Goal: Participate in discussion

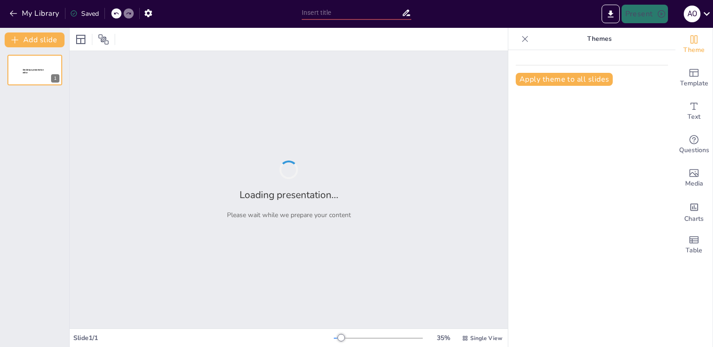
type input "Ethernet-APL: Переход к новому уровню автоматизации"
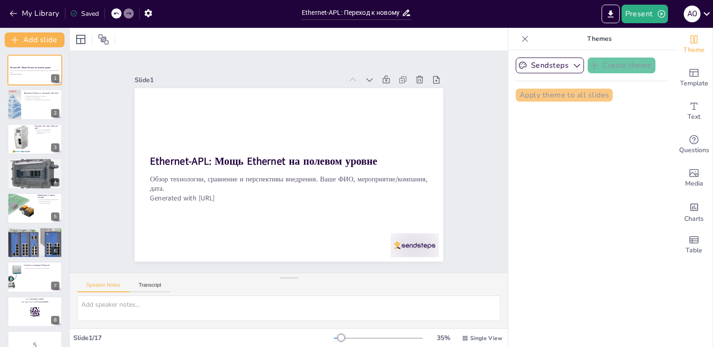
checkbox input "true"
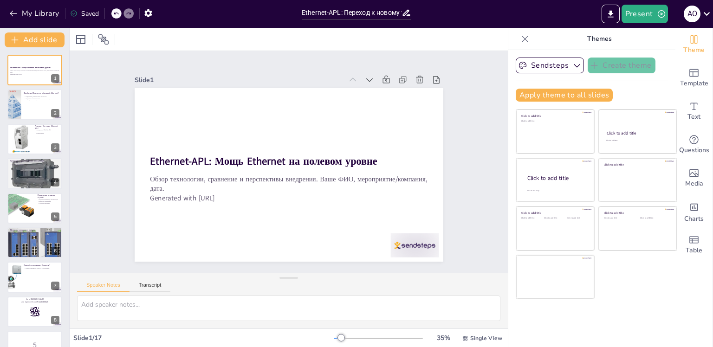
checkbox input "true"
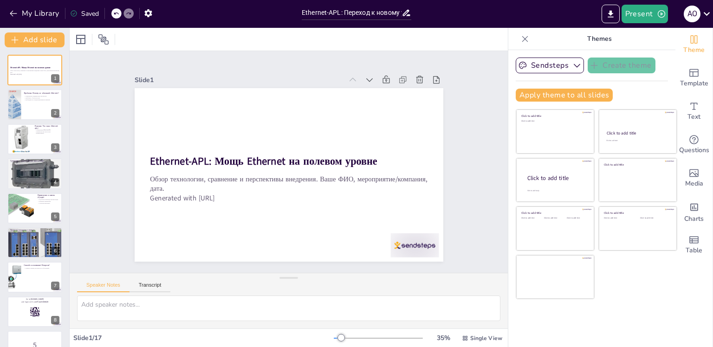
checkbox input "true"
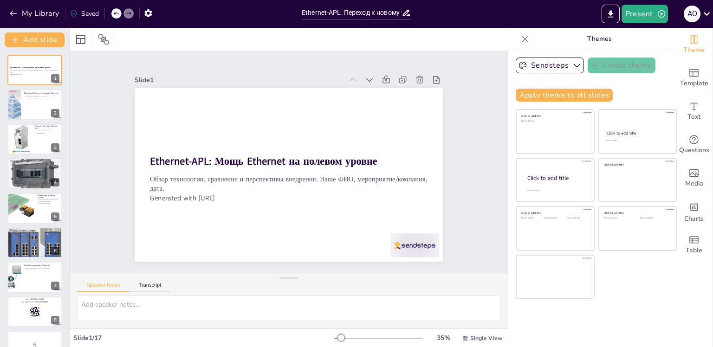
checkbox input "true"
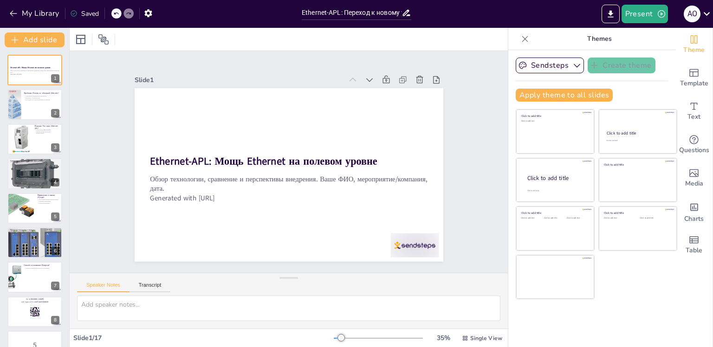
checkbox input "true"
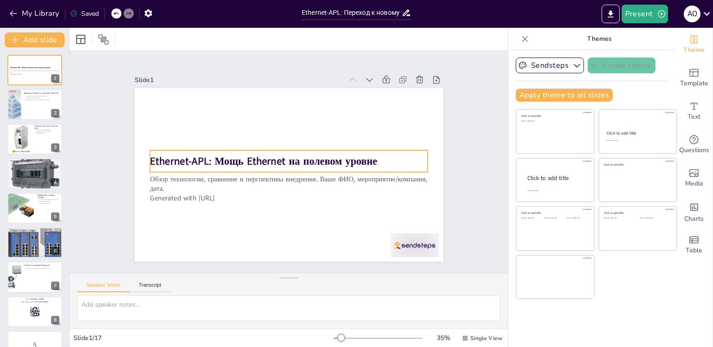
checkbox input "true"
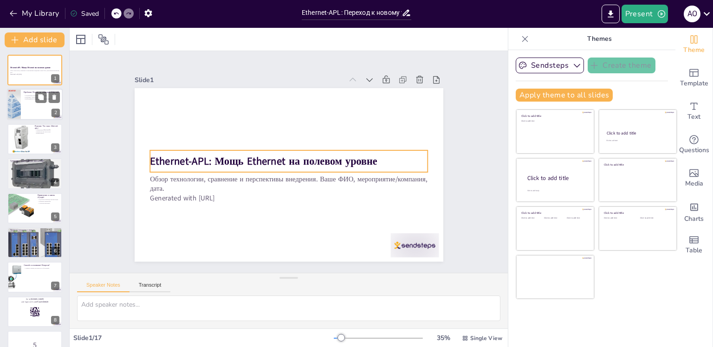
checkbox input "true"
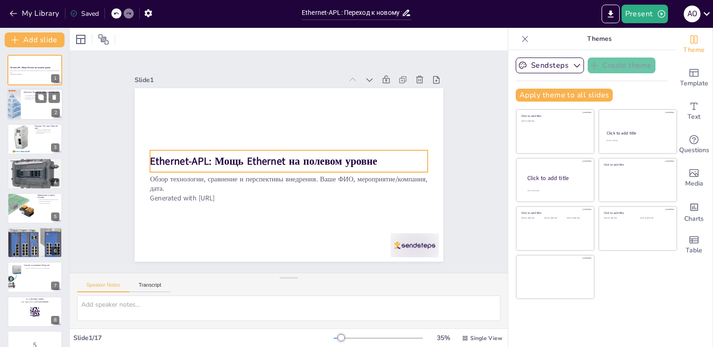
checkbox input "true"
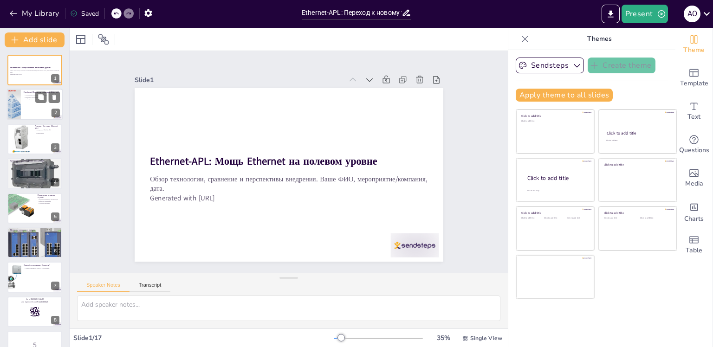
checkbox input "true"
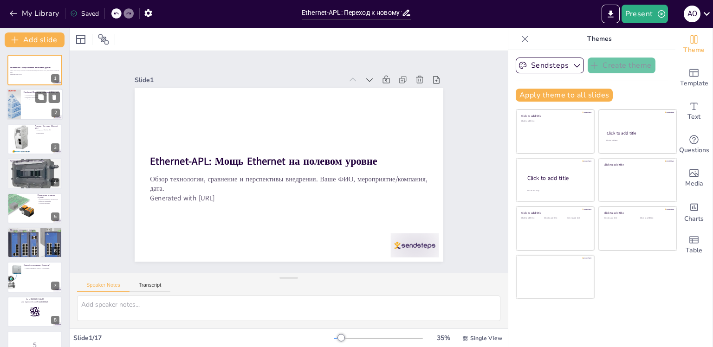
checkbox input "true"
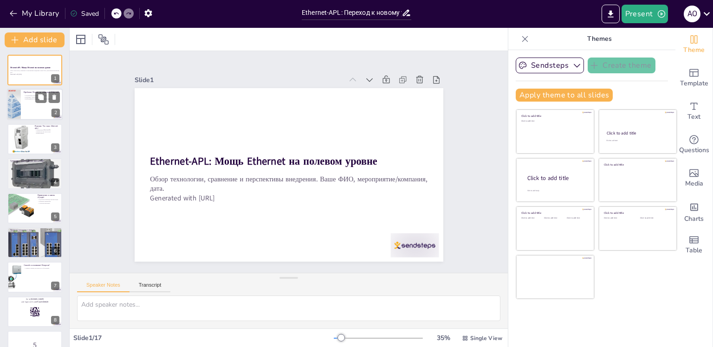
checkbox input "true"
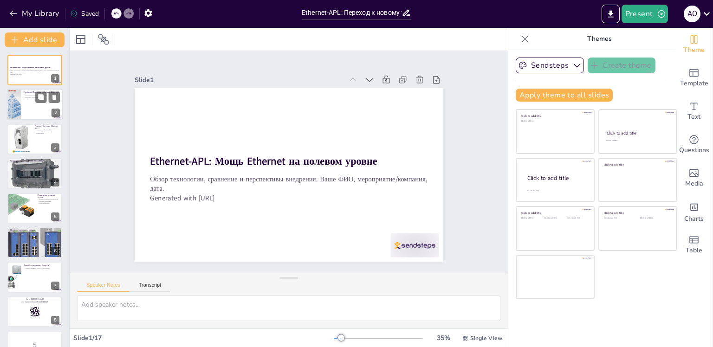
checkbox input "true"
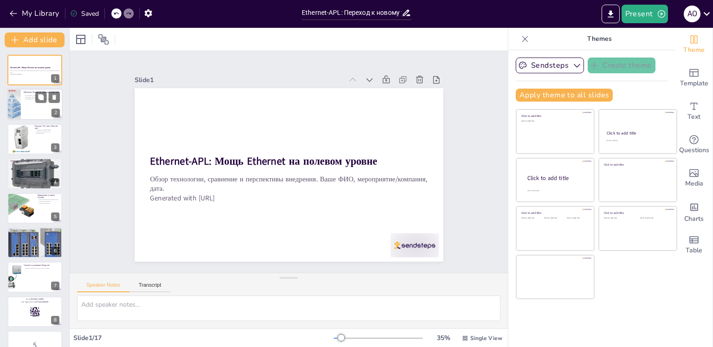
checkbox input "true"
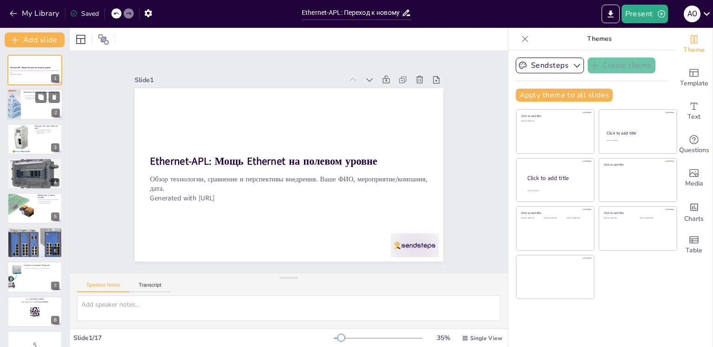
checkbox input "true"
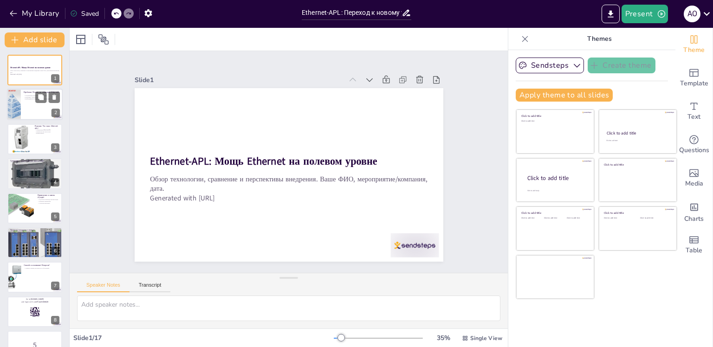
checkbox input "true"
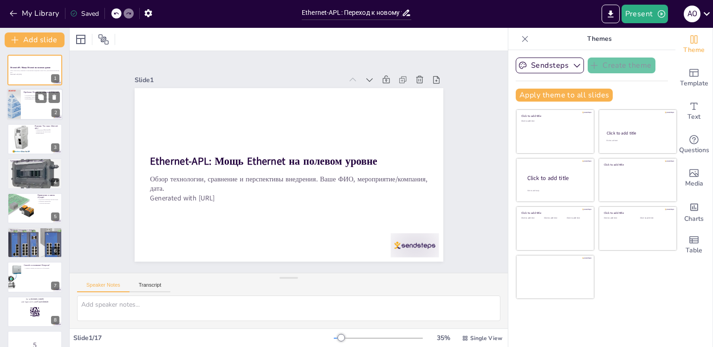
checkbox input "true"
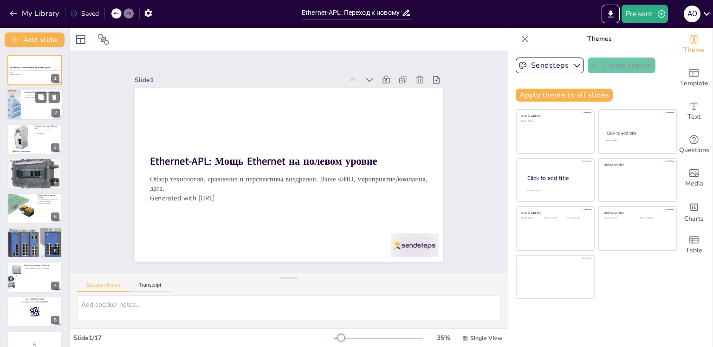
checkbox input "true"
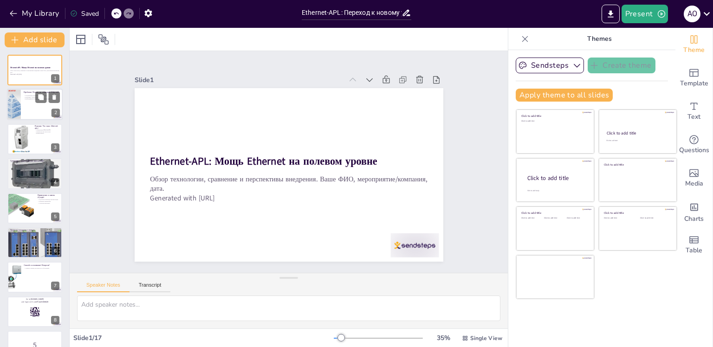
click at [32, 106] on div at bounding box center [35, 105] width 56 height 32
checkbox input "true"
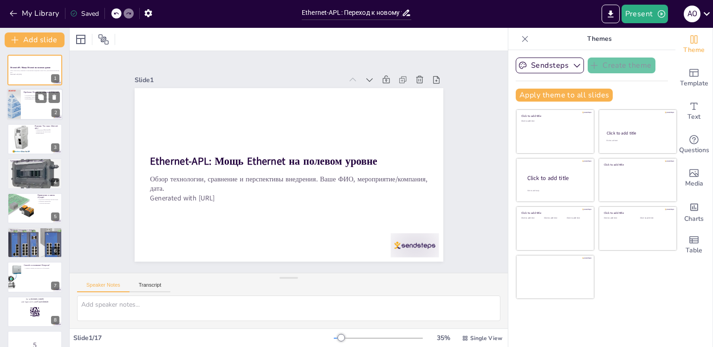
checkbox input "true"
type textarea "Loremipsumdo sitametco, adipi eli SE d EIUS, tempo inci utlaboreetd, magnaal en…"
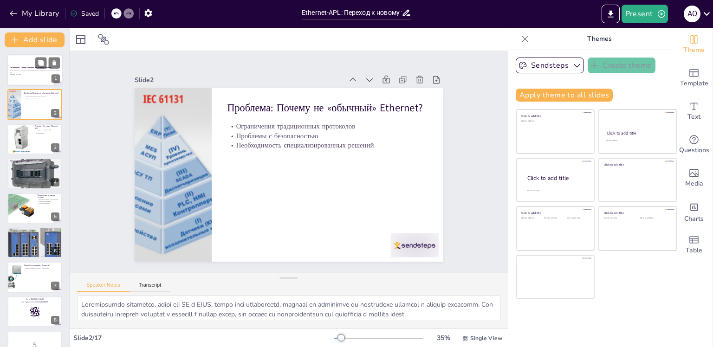
checkbox input "true"
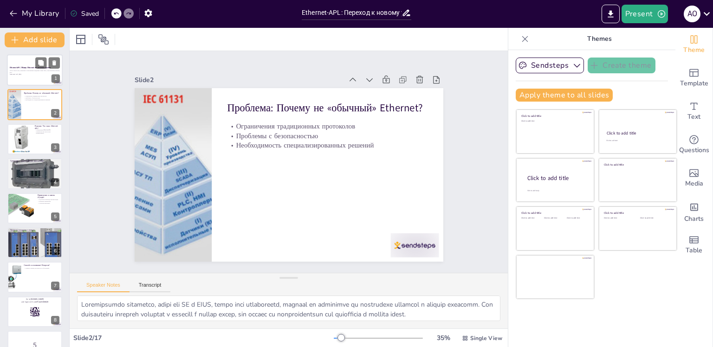
checkbox input "true"
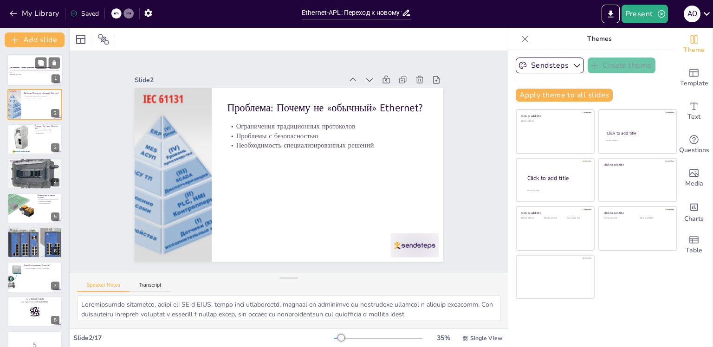
checkbox input "true"
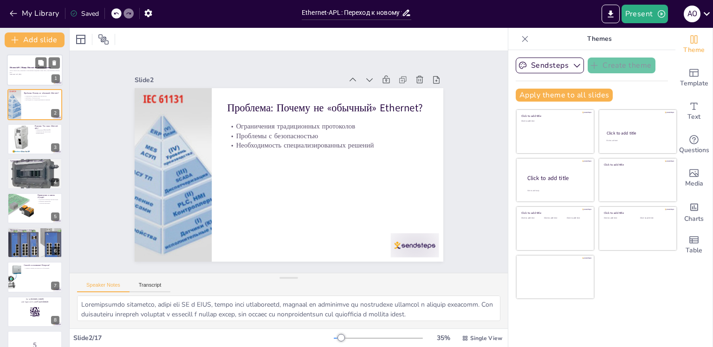
checkbox input "true"
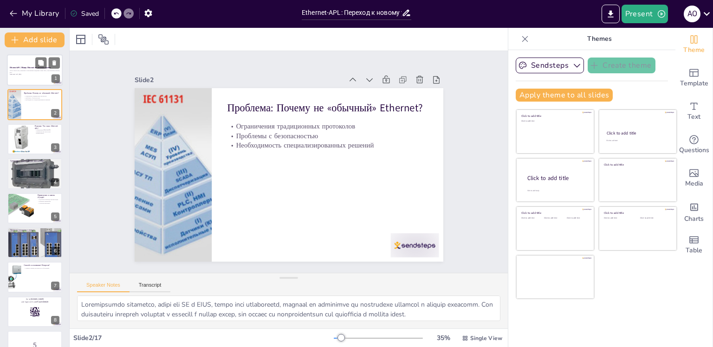
checkbox input "true"
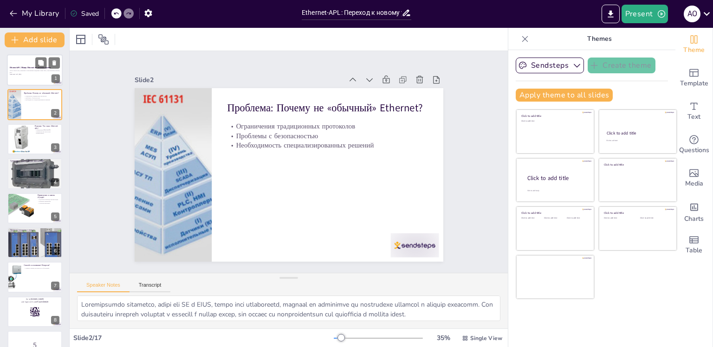
checkbox input "true"
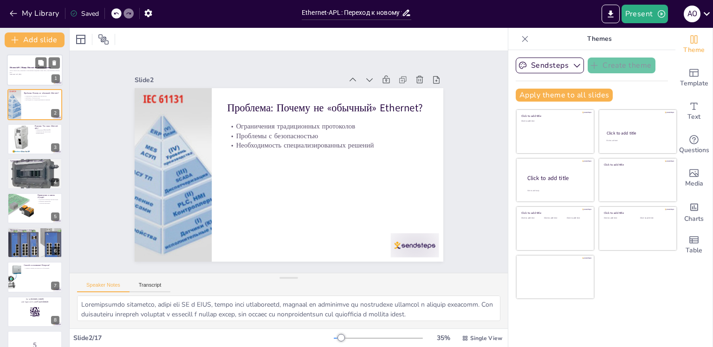
click at [26, 72] on p "Обзор технологии, сравнение и перспективы внедрения. Ваше ФИО, мероприятие/комп…" at bounding box center [35, 71] width 50 height 3
checkbox input "true"
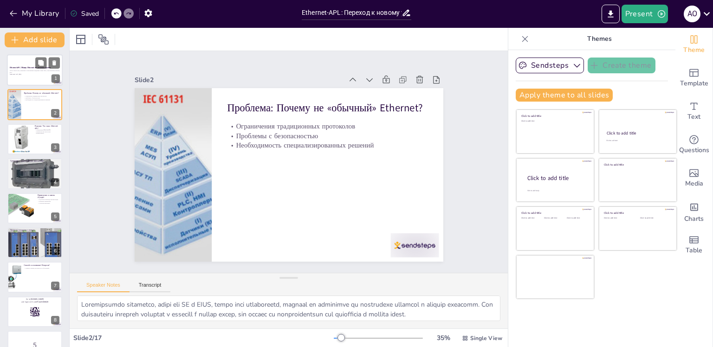
checkbox input "true"
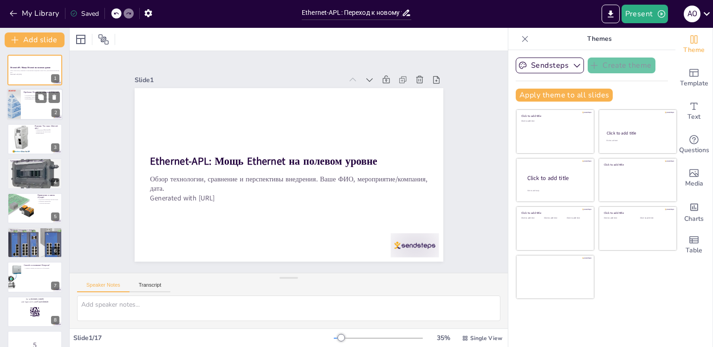
checkbox input "true"
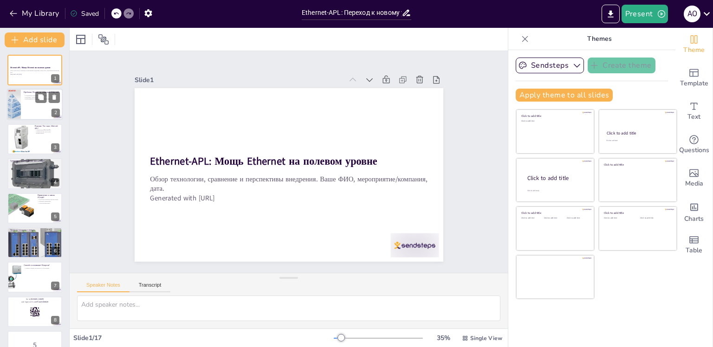
checkbox input "true"
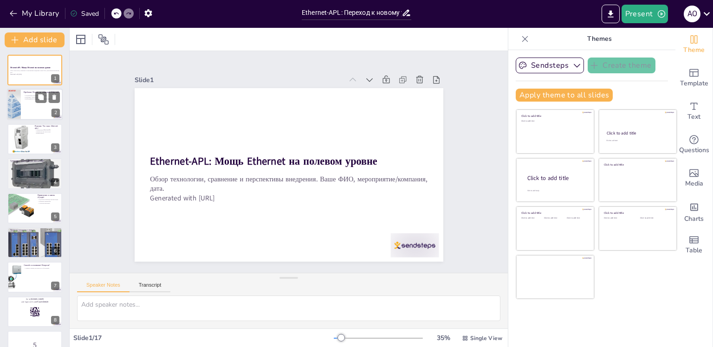
checkbox input "true"
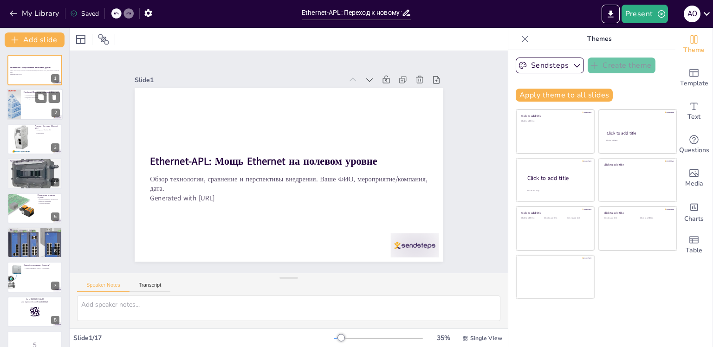
checkbox input "true"
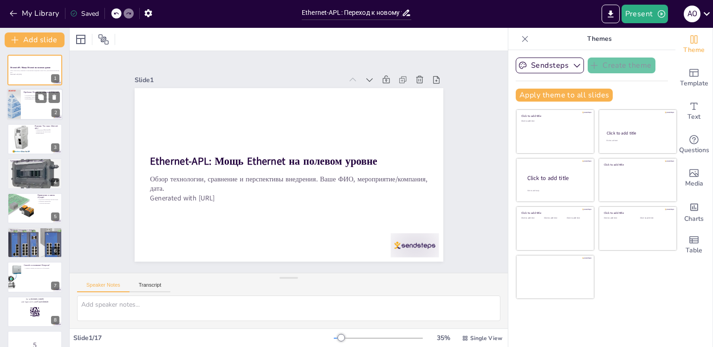
click at [22, 106] on div at bounding box center [35, 105] width 56 height 32
checkbox input "true"
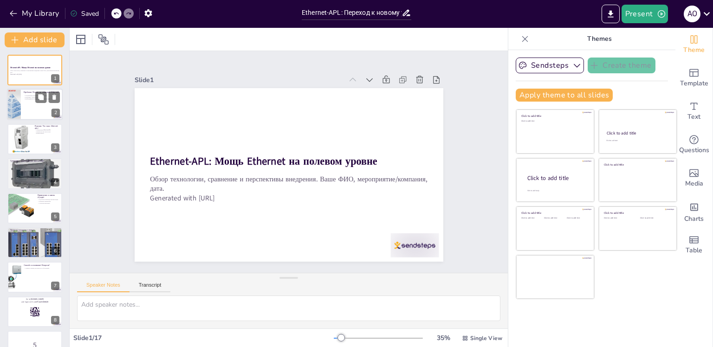
checkbox input "true"
type textarea "Loremipsumdo sitametco, adipi eli SE d EIUS, tempo inci utlaboreetd, magnaal en…"
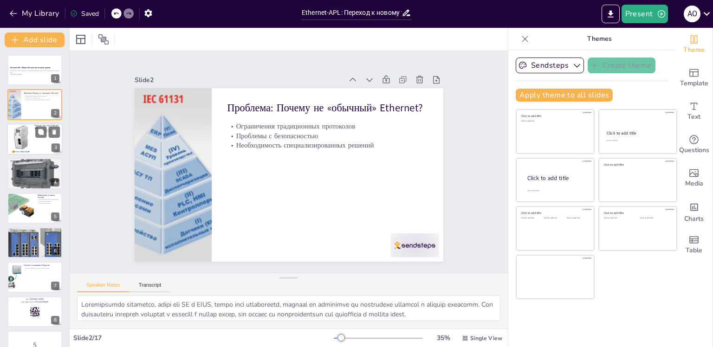
checkbox input "true"
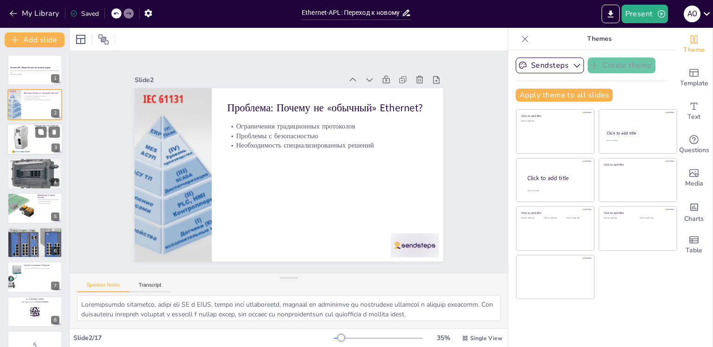
checkbox input "true"
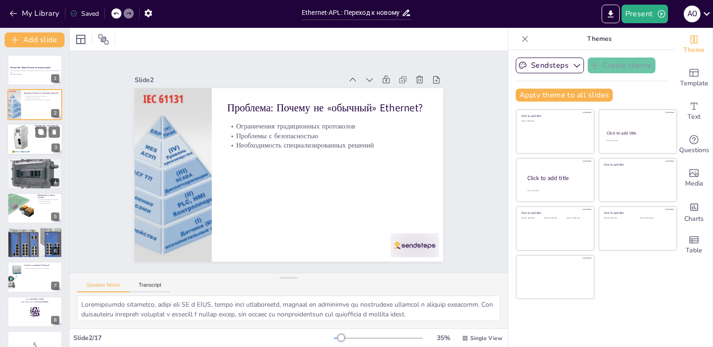
checkbox input "true"
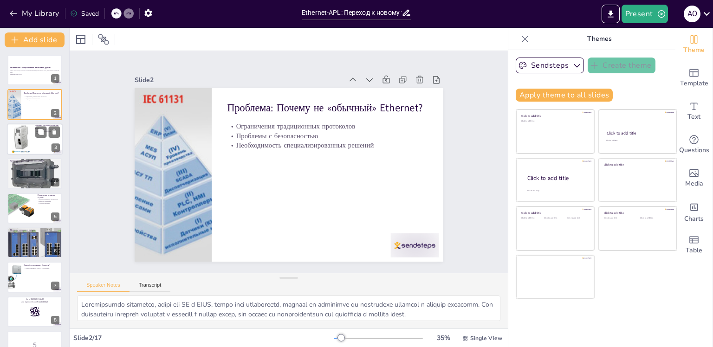
checkbox input "true"
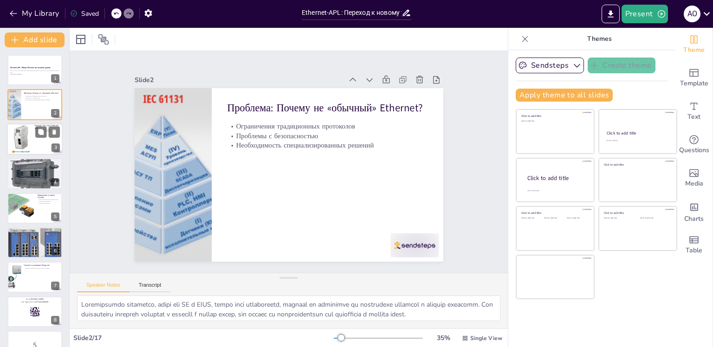
click at [27, 143] on div at bounding box center [21, 138] width 22 height 29
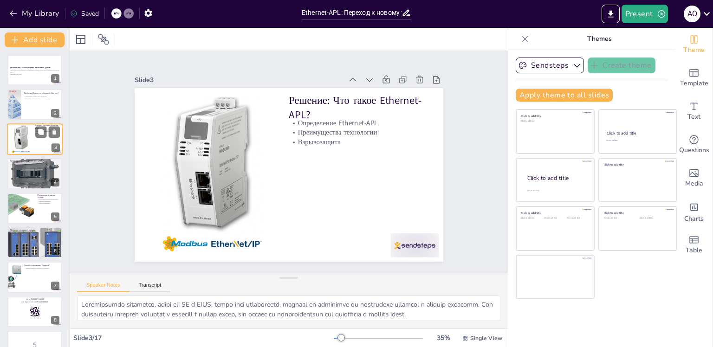
checkbox input "true"
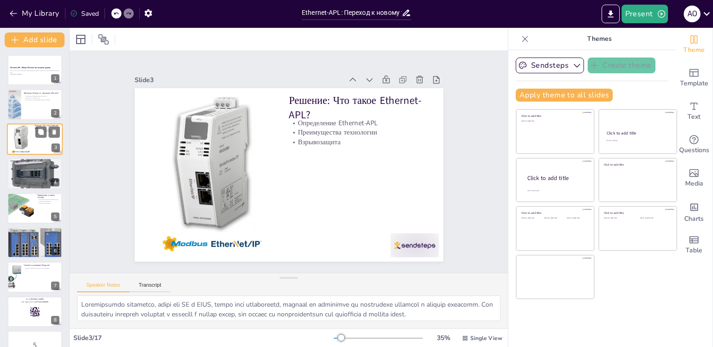
type textarea "Loremips-DOL — sit ametc adipiscing, elitsed doeiusmod temporinci utlabo e dolo…"
checkbox input "true"
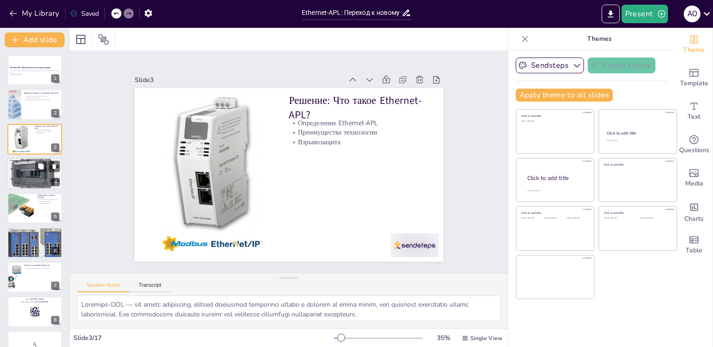
checkbox input "true"
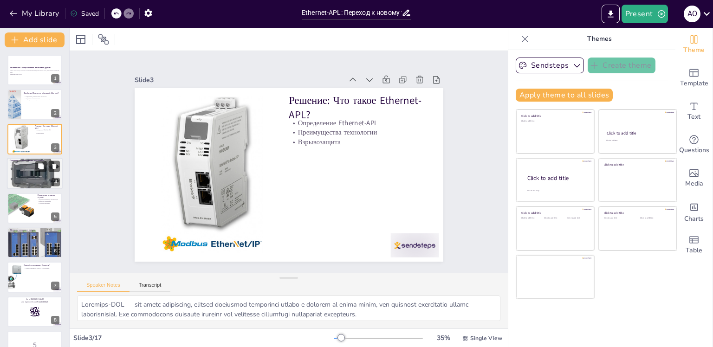
checkbox input "true"
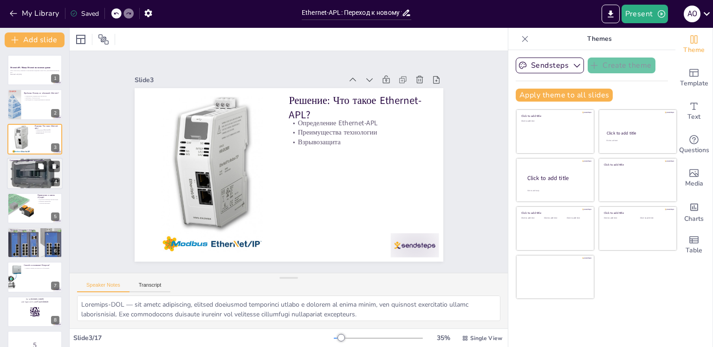
checkbox input "true"
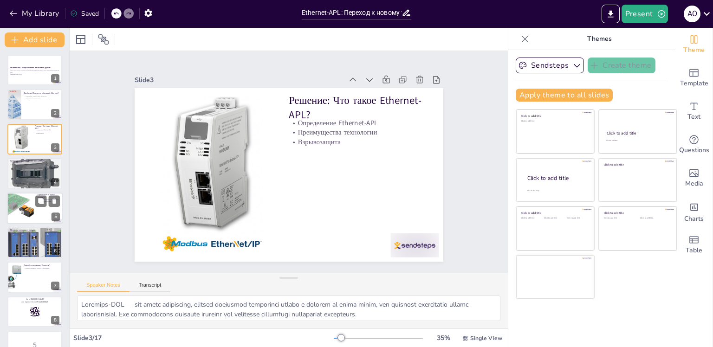
checkbox input "true"
click at [37, 208] on div at bounding box center [35, 209] width 56 height 32
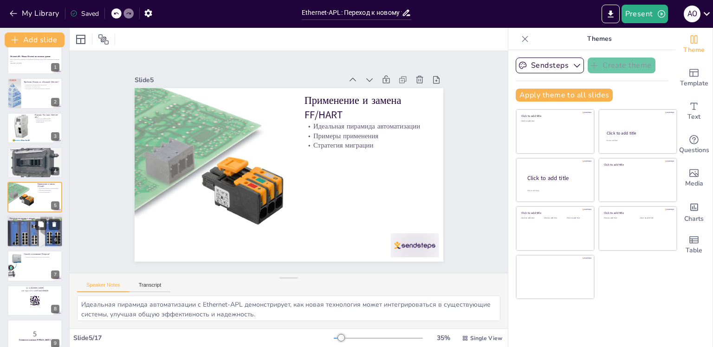
click at [21, 238] on div at bounding box center [35, 232] width 56 height 42
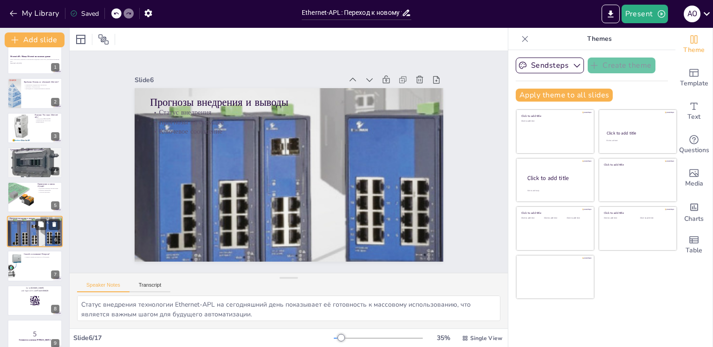
scroll to position [46, 0]
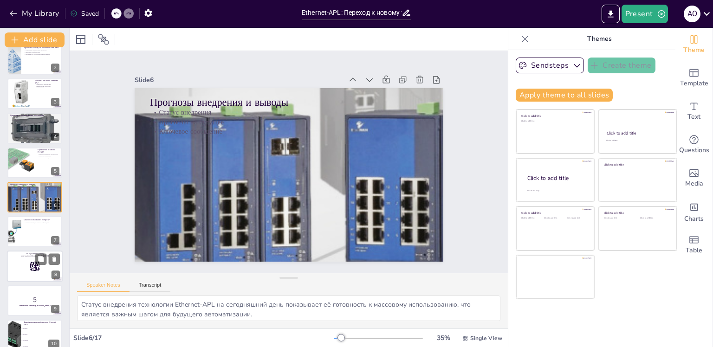
click at [26, 253] on p "Go to [DOMAIN_NAME]" at bounding box center [35, 253] width 50 height 3
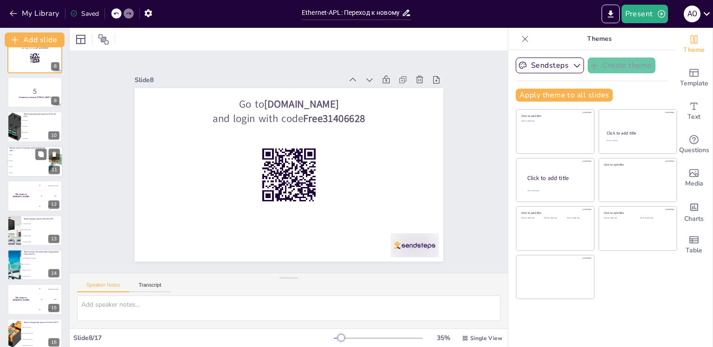
click at [22, 155] on li "5 Мбит/с" at bounding box center [28, 155] width 42 height 6
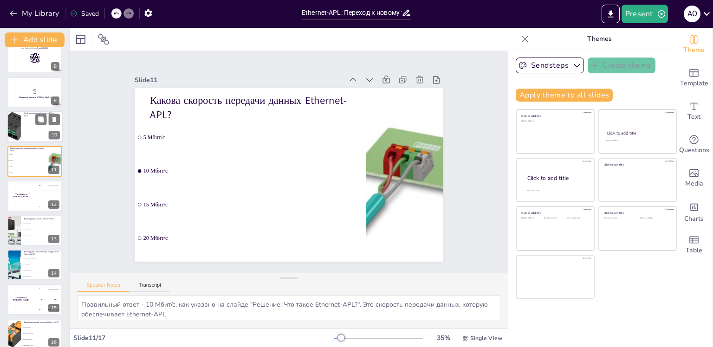
scroll to position [218, 0]
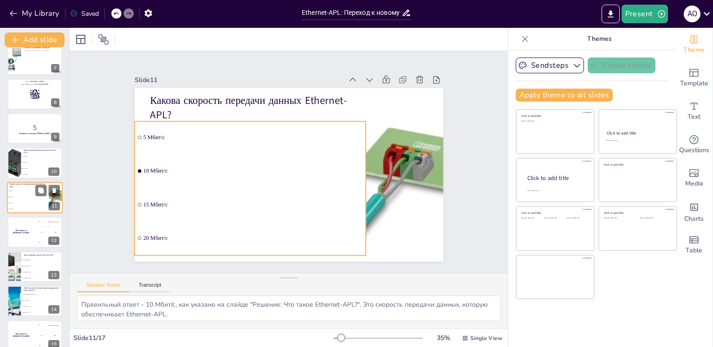
click at [19, 203] on span "15 Мбит/с" at bounding box center [28, 203] width 40 height 1
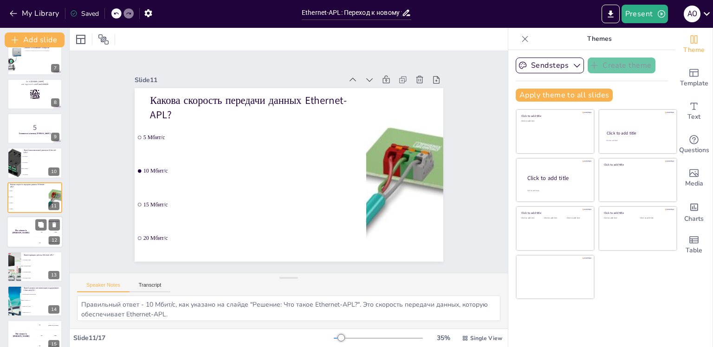
click at [22, 223] on div "The winner is [PERSON_NAME]" at bounding box center [21, 232] width 28 height 32
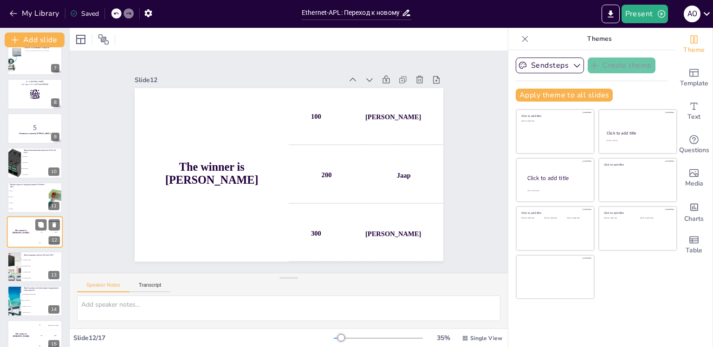
scroll to position [253, 0]
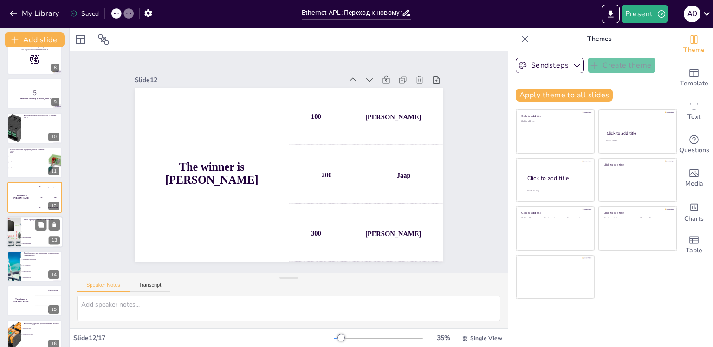
click at [29, 235] on li "3-проводная линия" at bounding box center [42, 238] width 42 height 6
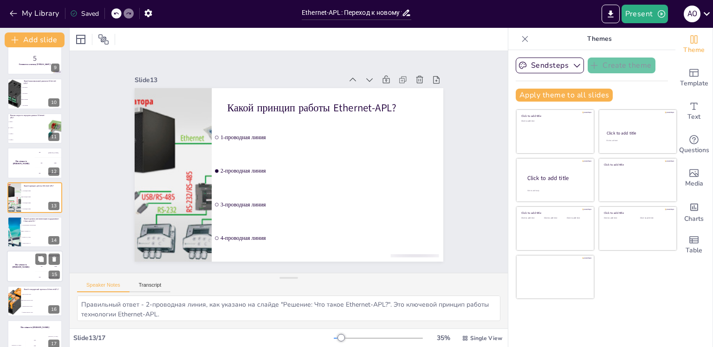
click at [28, 256] on div "The winner is [PERSON_NAME]" at bounding box center [21, 267] width 28 height 32
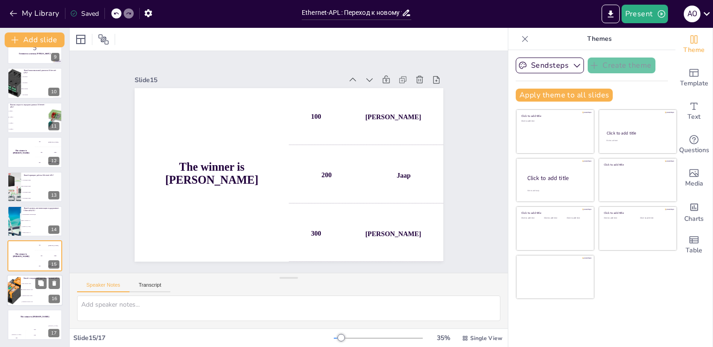
click at [26, 285] on li "Basic Physical Layer" at bounding box center [42, 284] width 42 height 6
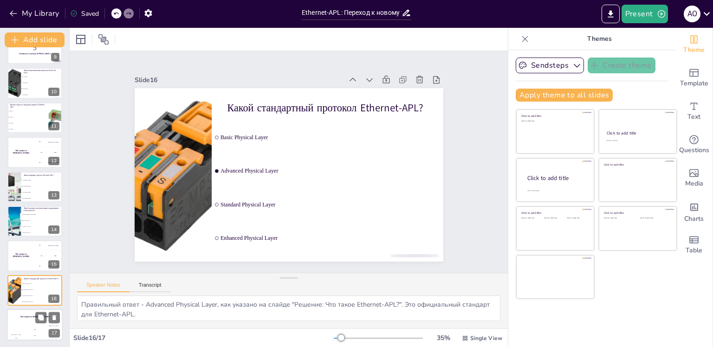
click at [32, 333] on div "200" at bounding box center [35, 336] width 19 height 10
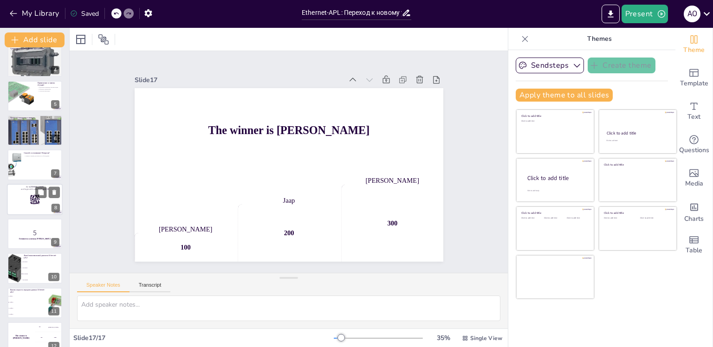
scroll to position [0, 0]
